Goal: Task Accomplishment & Management: Use online tool/utility

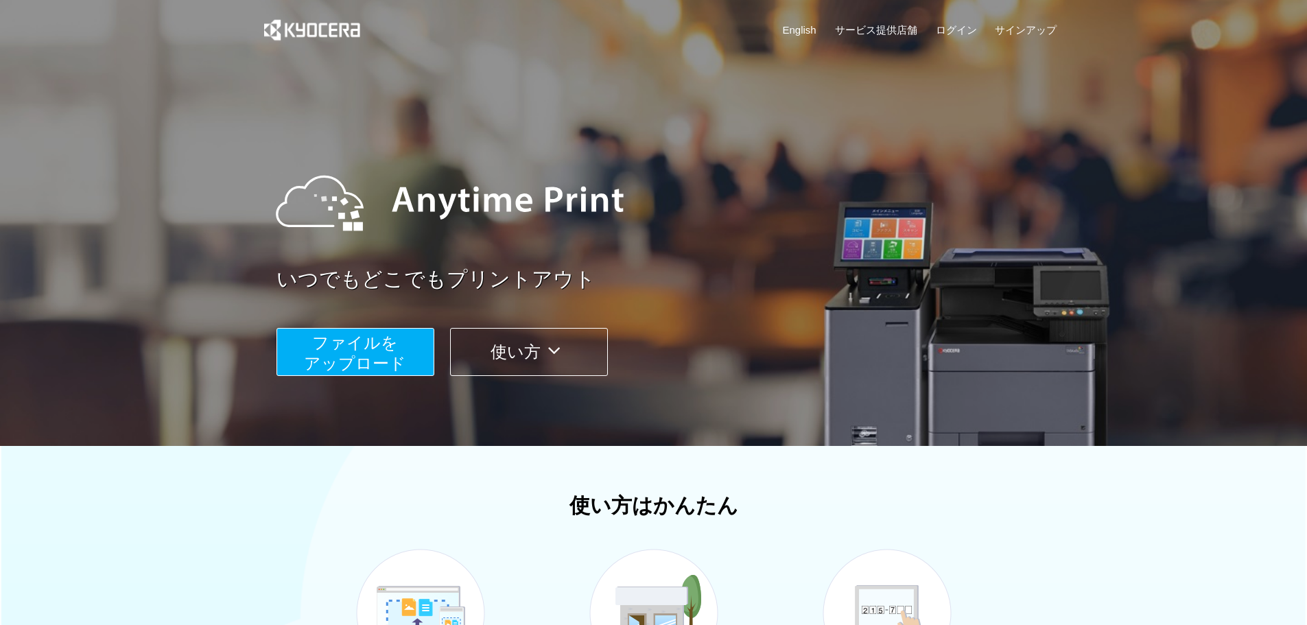
click at [375, 346] on span "ファイルを ​​アップロード" at bounding box center [355, 352] width 102 height 39
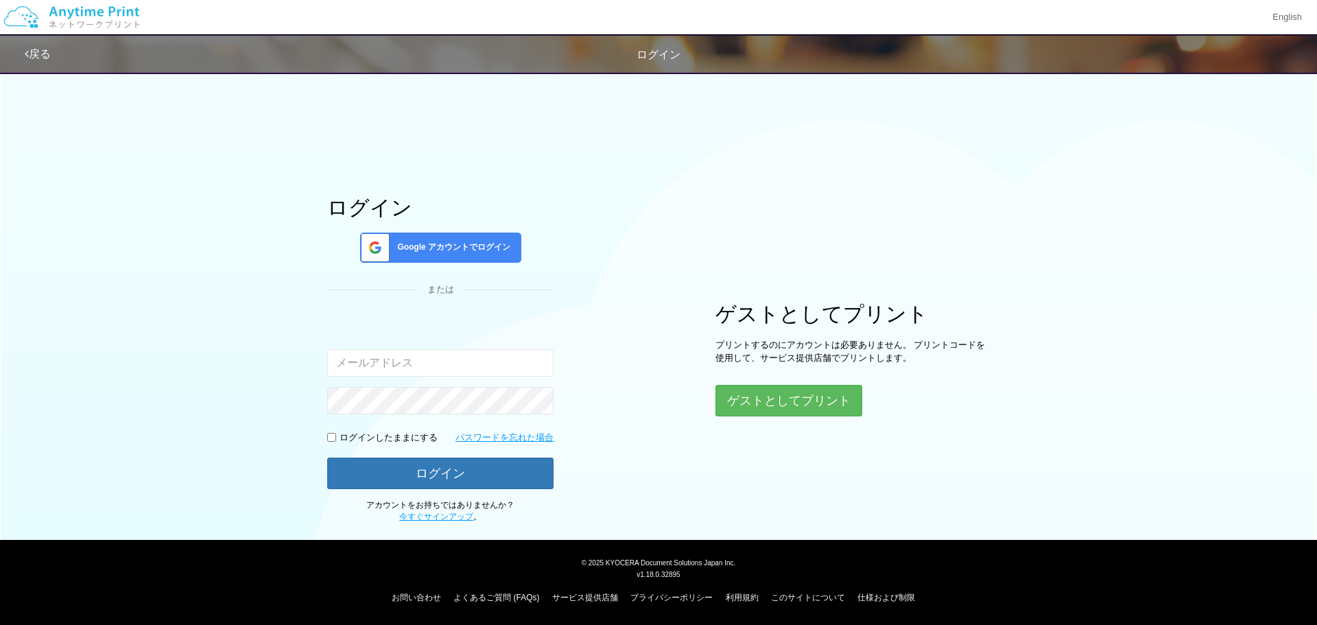
drag, startPoint x: 153, startPoint y: 110, endPoint x: 154, endPoint y: 97, distance: 13.7
click at [154, 97] on div "ログイン Google アカウントでログイン または 入力されたメールアドレスまたはパスワードが正しくありません。 ログインしたままにする パスワードを忘れた…" at bounding box center [658, 293] width 1317 height 459
click at [768, 391] on button "ゲストとしてプリント" at bounding box center [788, 401] width 145 height 30
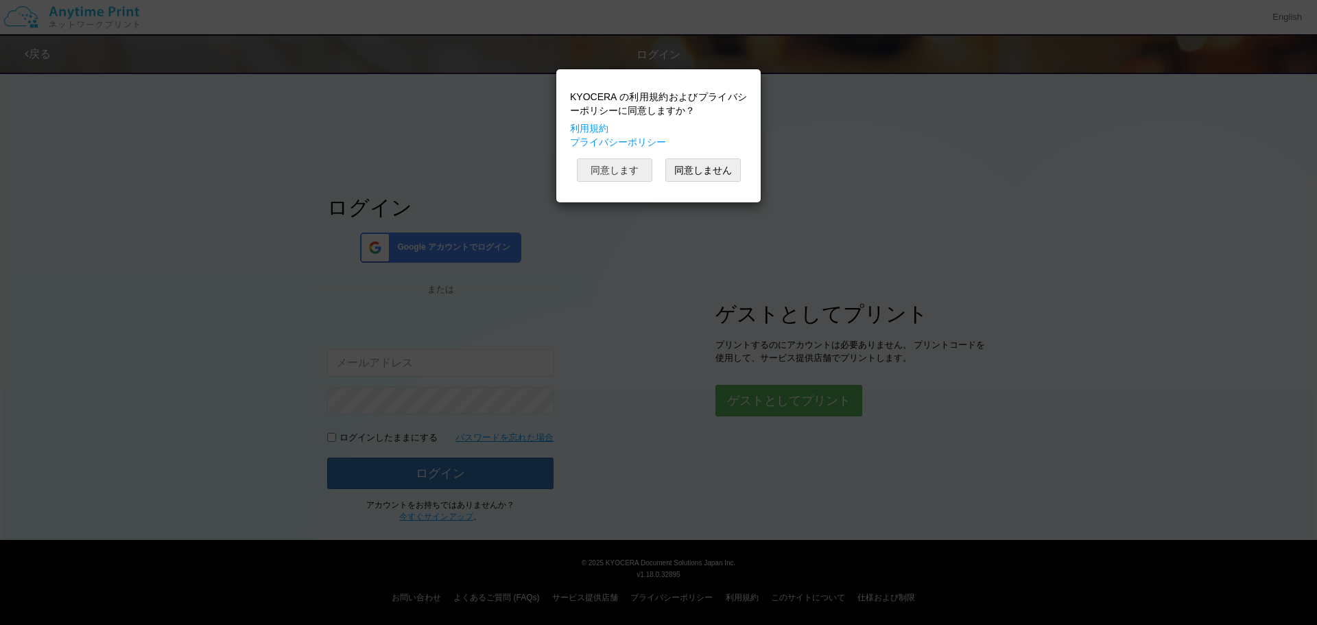
click at [633, 176] on button "同意します" at bounding box center [614, 169] width 75 height 23
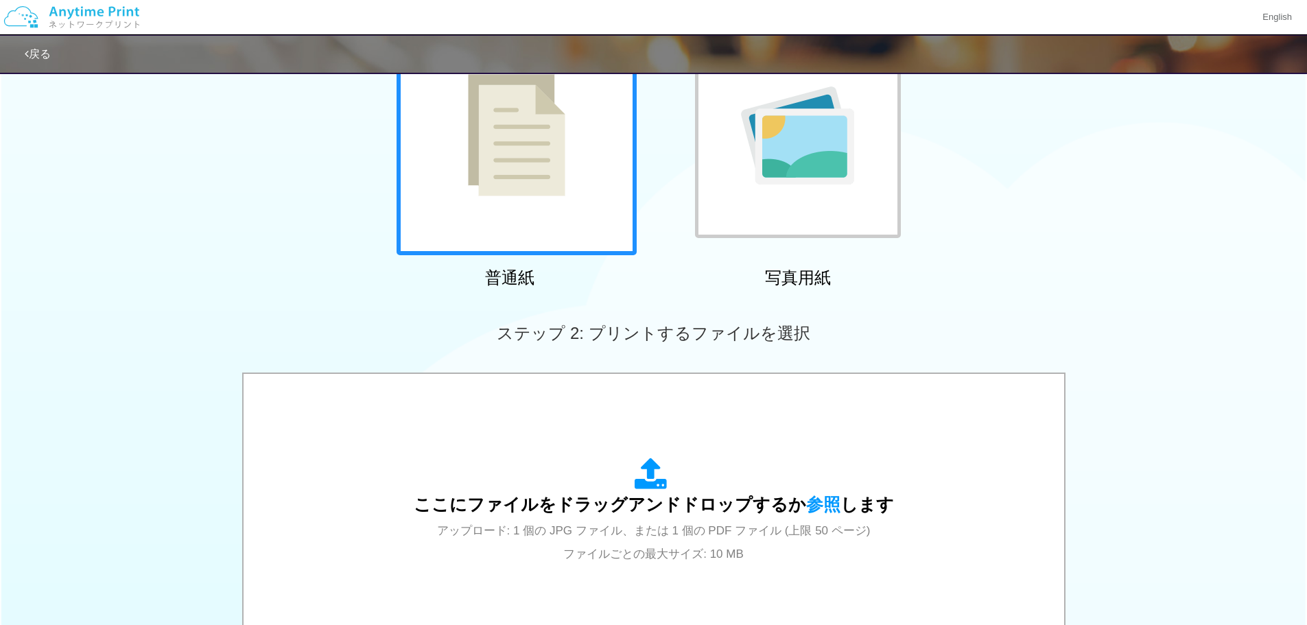
scroll to position [206, 0]
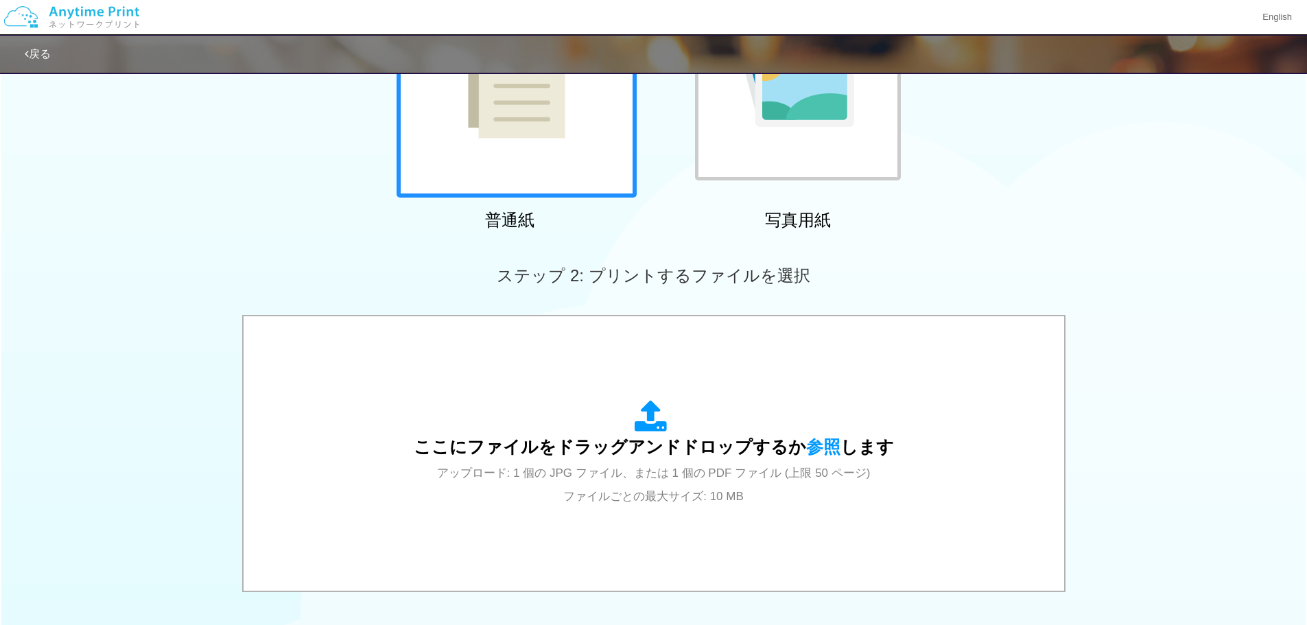
click at [809, 139] on div at bounding box center [798, 78] width 206 height 206
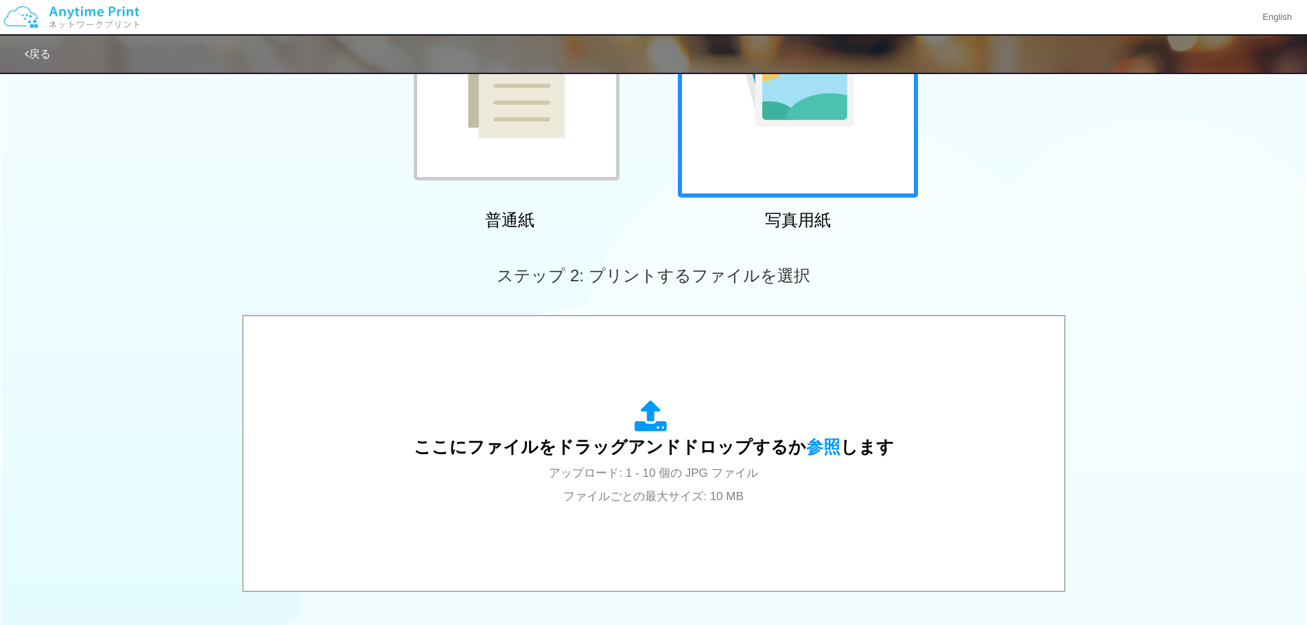
click at [1017, 235] on div "普通紙 写真用紙" at bounding box center [653, 96] width 1307 height 279
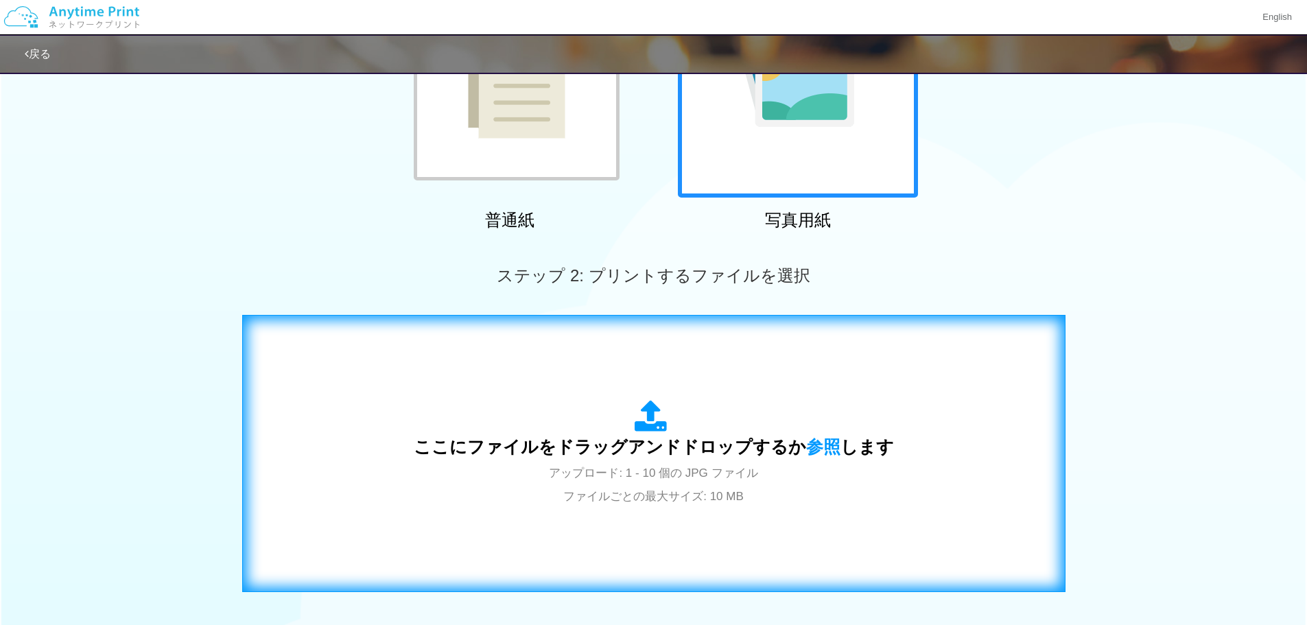
click at [801, 465] on div "ここにファイルをドラッグアンドドロップするか 参照 します アップロード: 1 - 10 個の JPG ファイル ファイルごとの最大サイズ: 10 MB" at bounding box center [654, 453] width 480 height 107
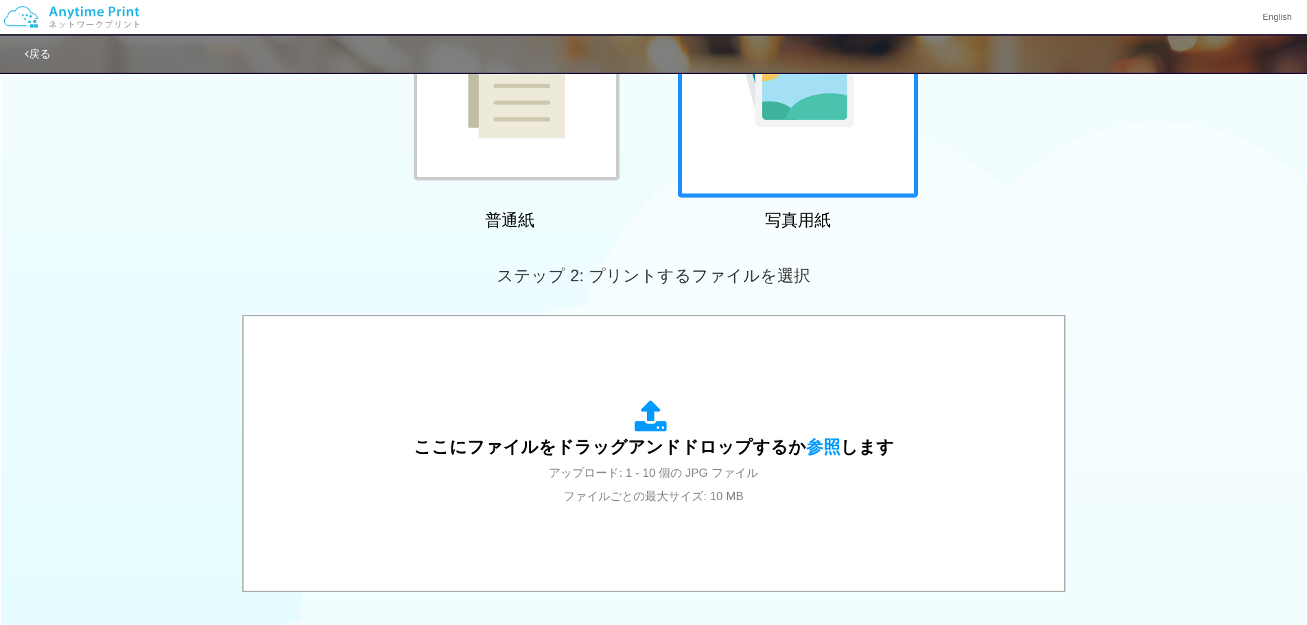
click at [932, 272] on div "ステップ 2: プリントするファイルを選択" at bounding box center [653, 276] width 1307 height 78
